Goal: Information Seeking & Learning: Stay updated

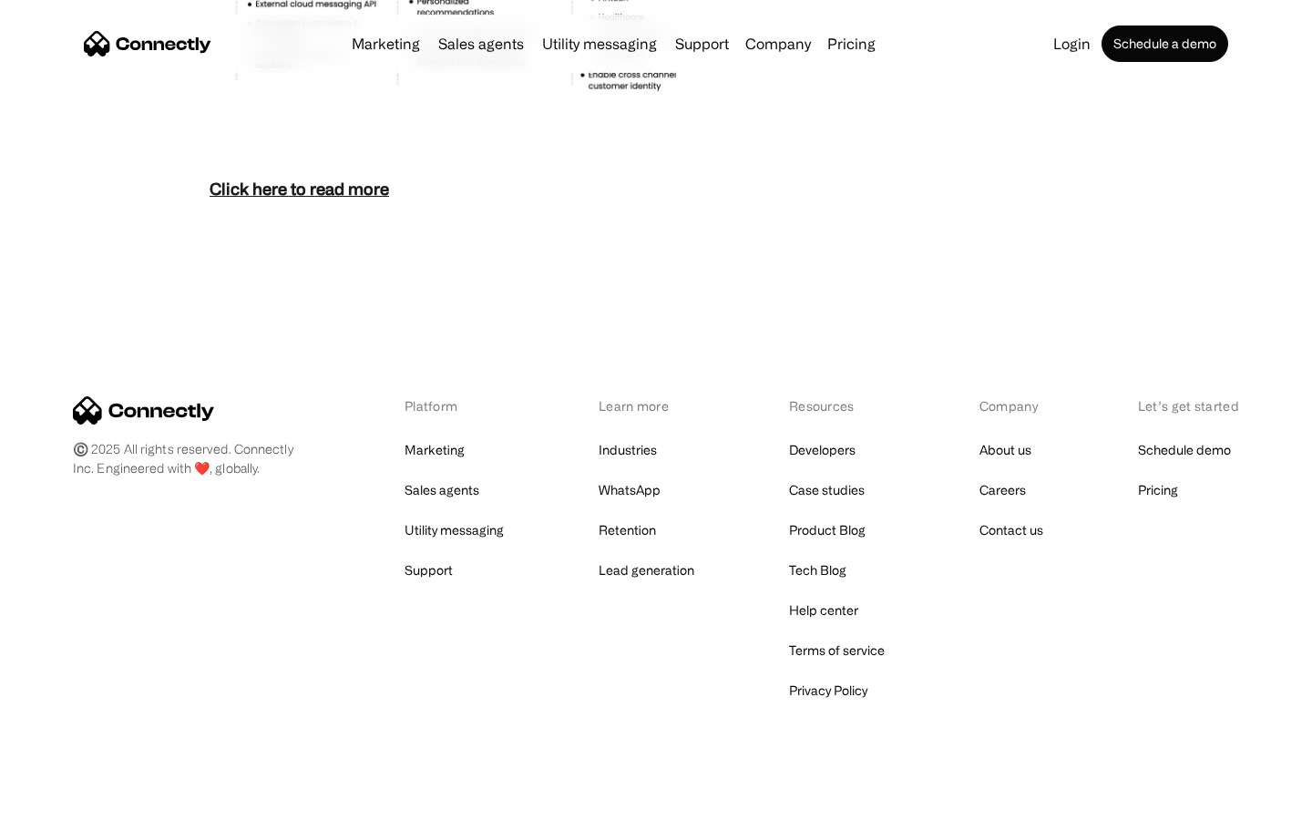
scroll to position [7901, 0]
